Goal: Check status

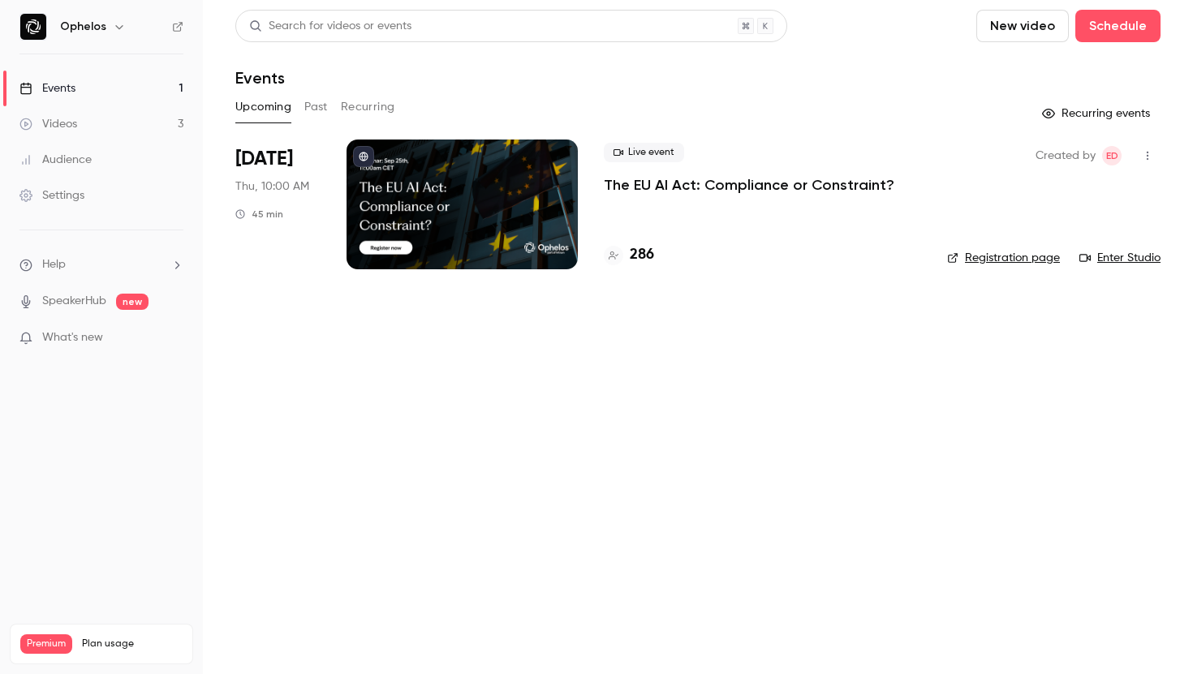
click at [652, 183] on p "The EU AI Act: Compliance or Constraint?" at bounding box center [749, 184] width 291 height 19
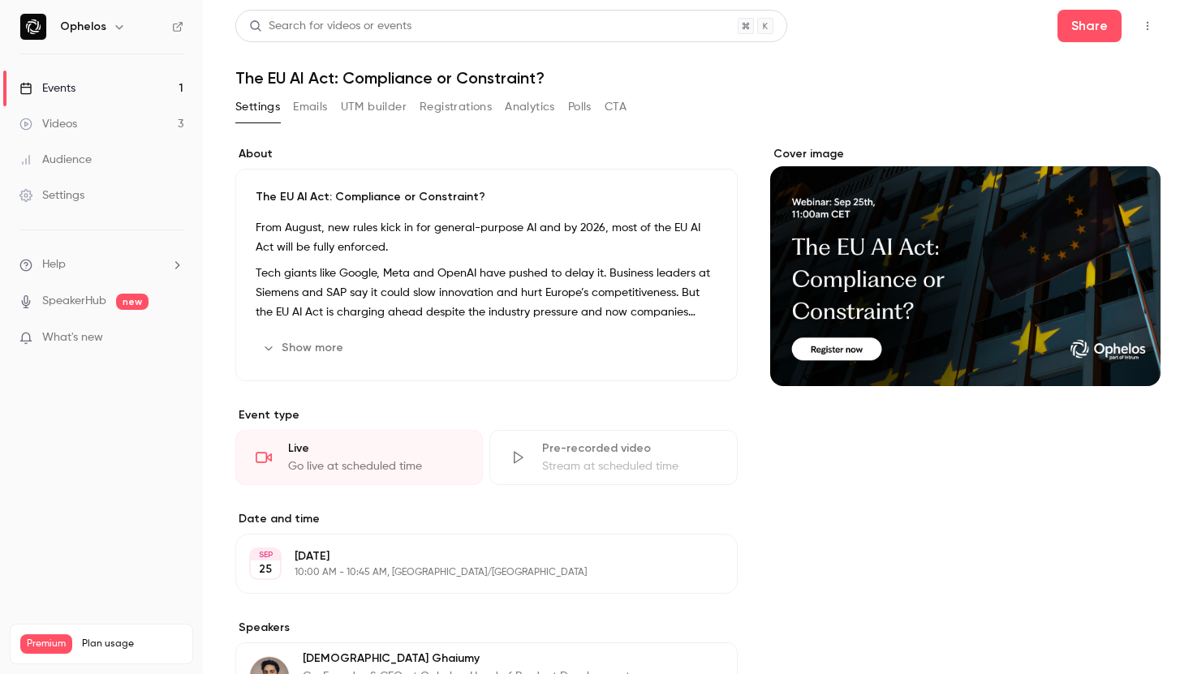
click at [454, 110] on button "Registrations" at bounding box center [456, 107] width 72 height 26
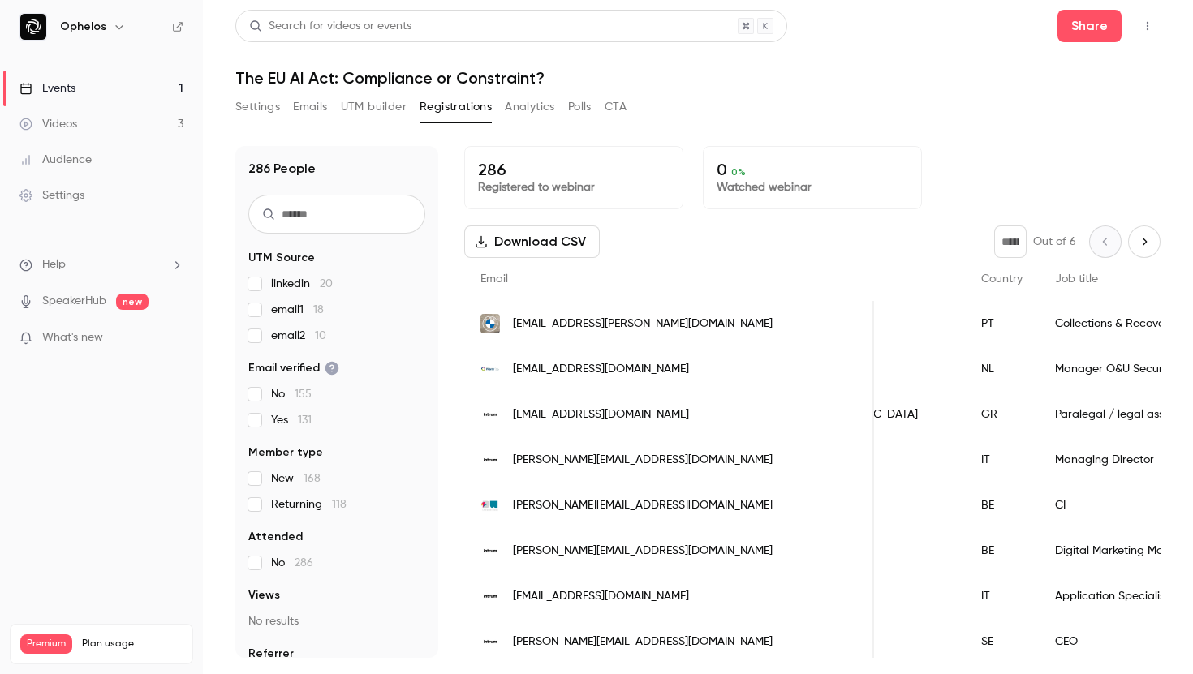
scroll to position [0, 782]
